Goal: Find specific page/section: Find specific page/section

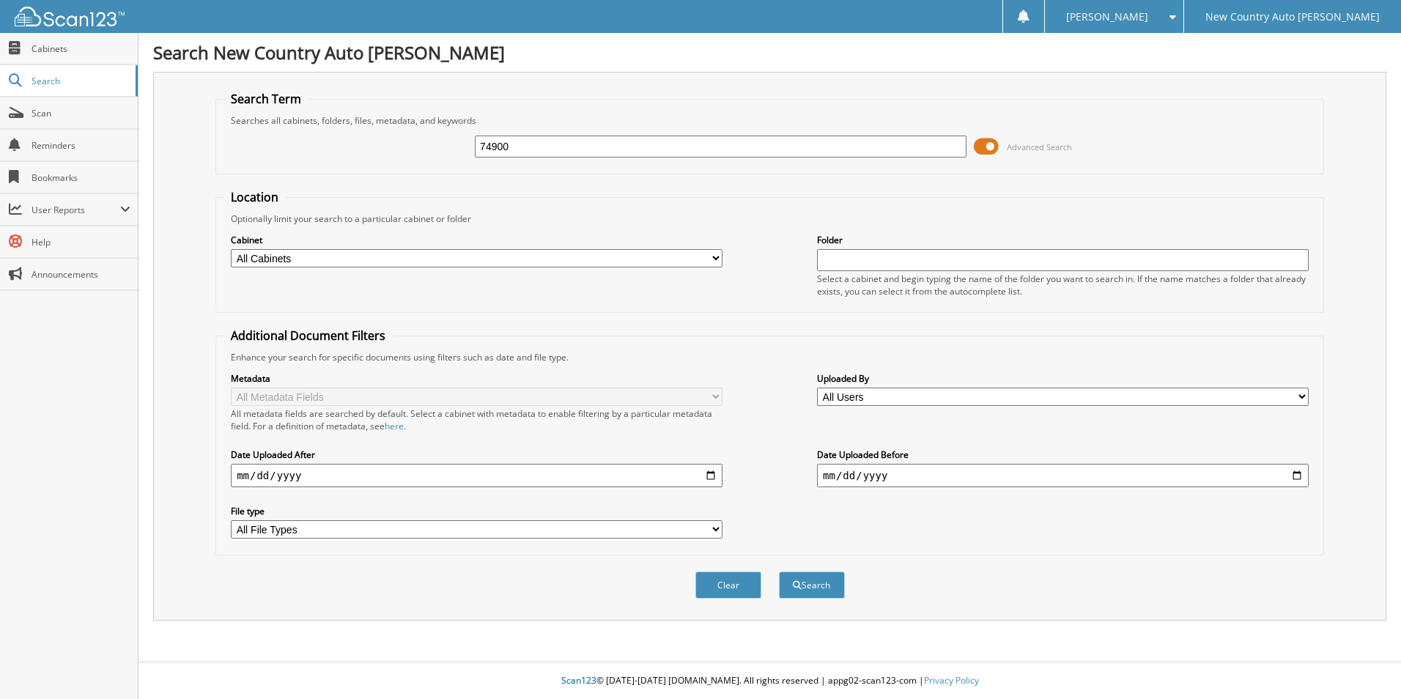
type input "74900"
click at [779, 572] on button "Search" at bounding box center [812, 585] width 66 height 27
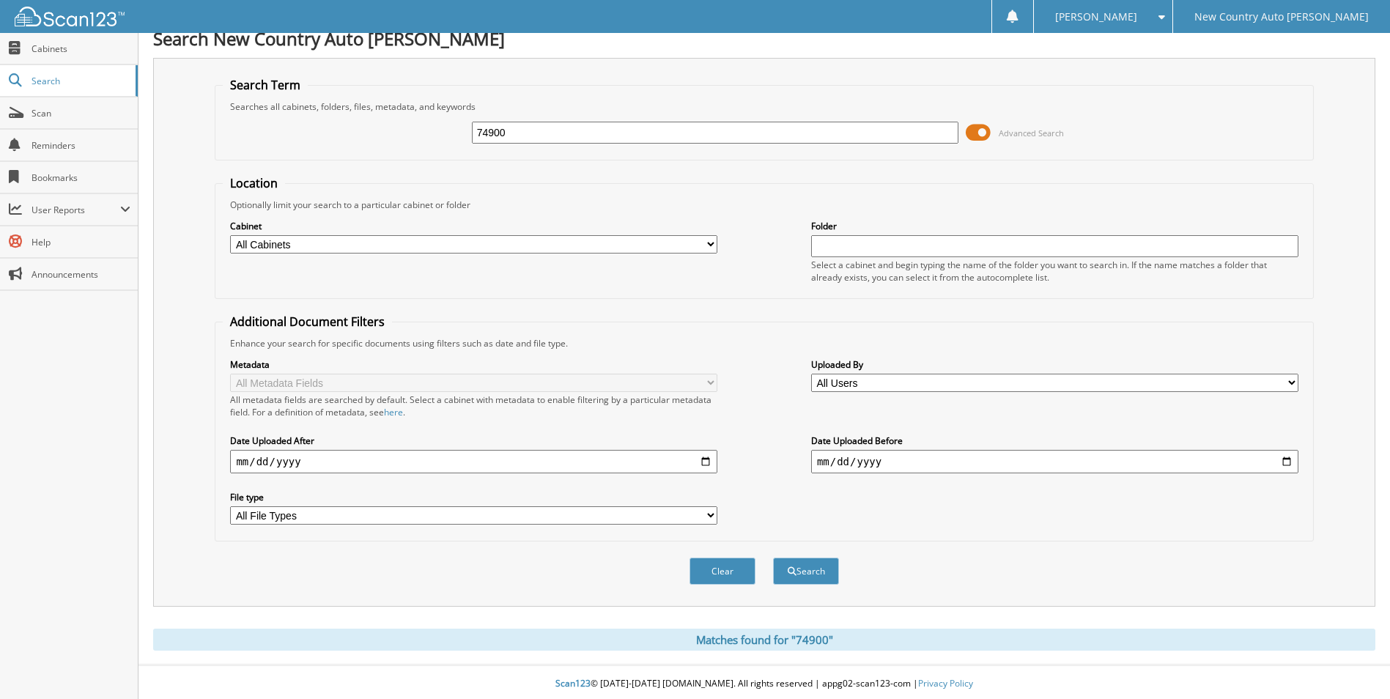
scroll to position [18, 0]
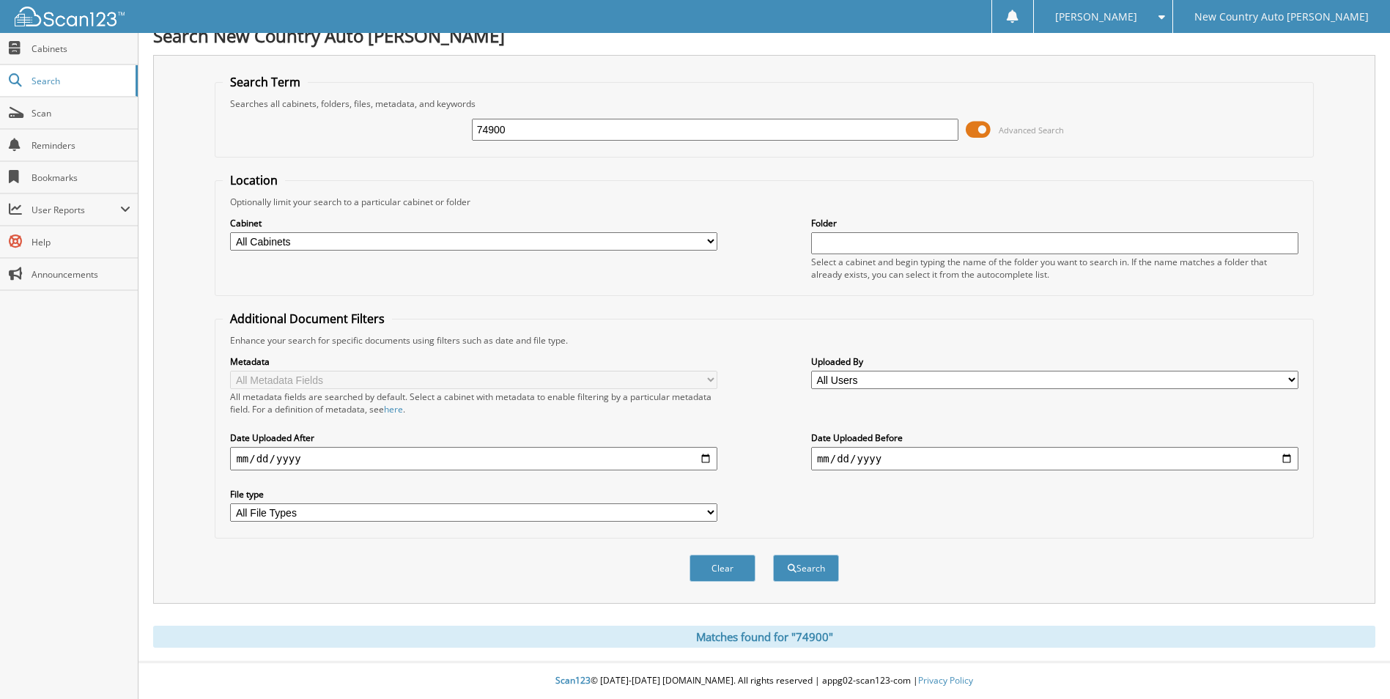
drag, startPoint x: 512, startPoint y: 131, endPoint x: 459, endPoint y: 126, distance: 53.0
click at [459, 126] on div "74900 Advanced Search" at bounding box center [764, 130] width 1082 height 40
type input "[PERSON_NAME]"
click at [773, 555] on button "Search" at bounding box center [806, 568] width 66 height 27
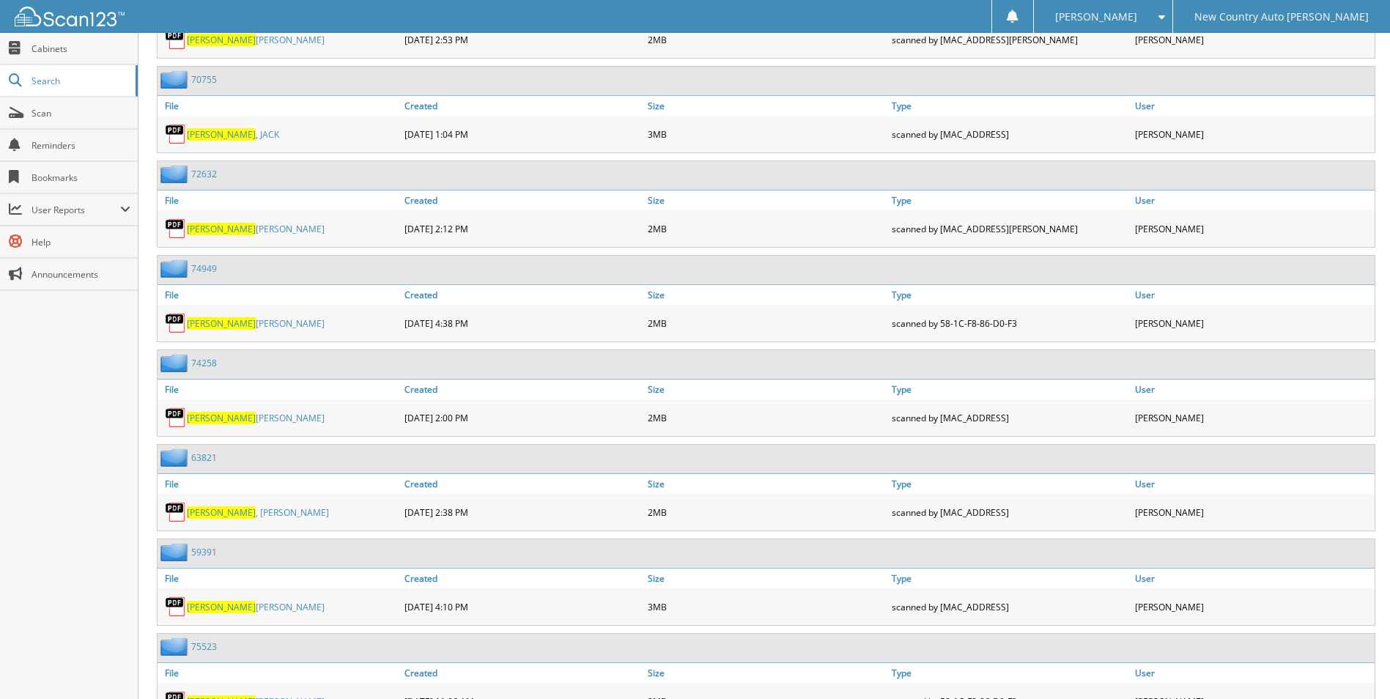
scroll to position [1979, 0]
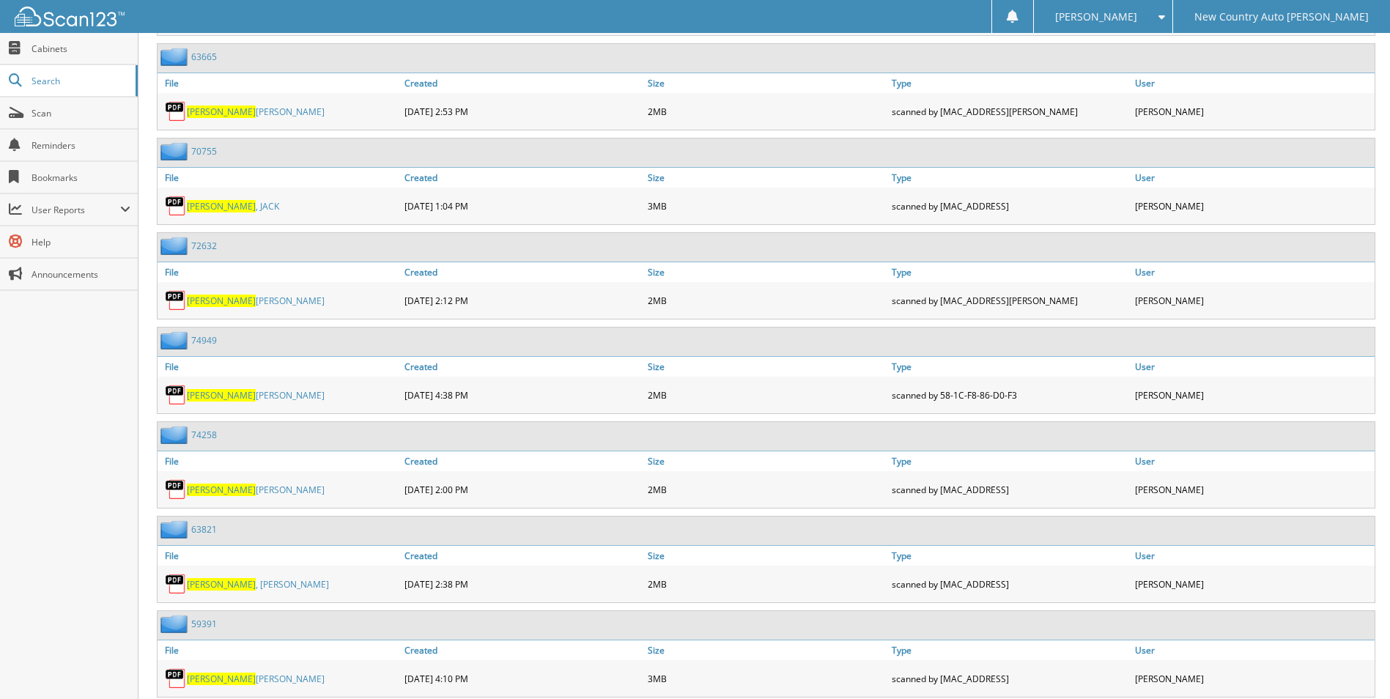
click at [210, 396] on span "[PERSON_NAME]" at bounding box center [221, 395] width 69 height 12
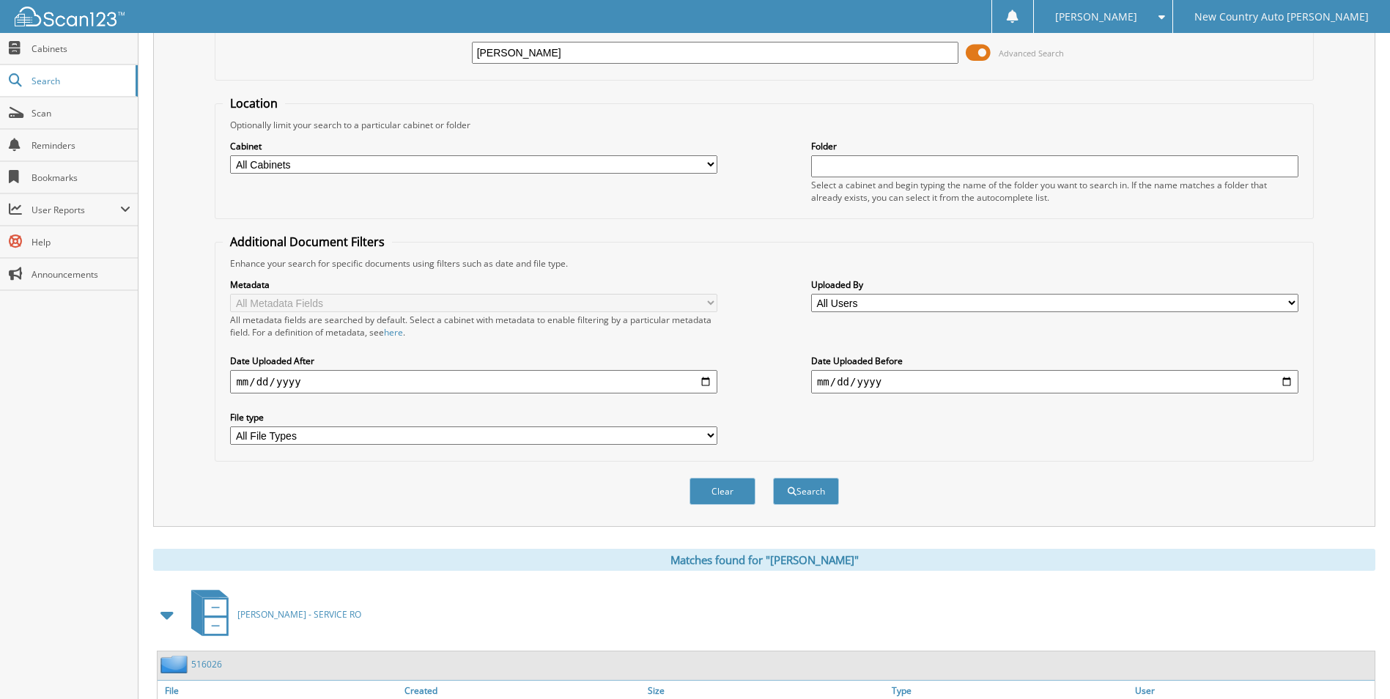
scroll to position [73, 0]
